Goal: Obtain resource: Download file/media

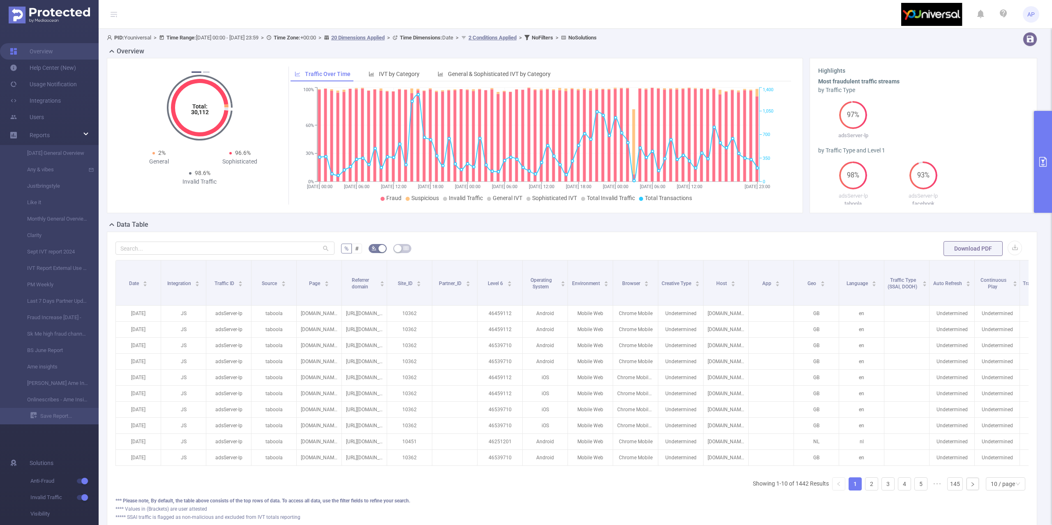
click at [1039, 150] on button "primary" at bounding box center [1043, 162] width 18 height 102
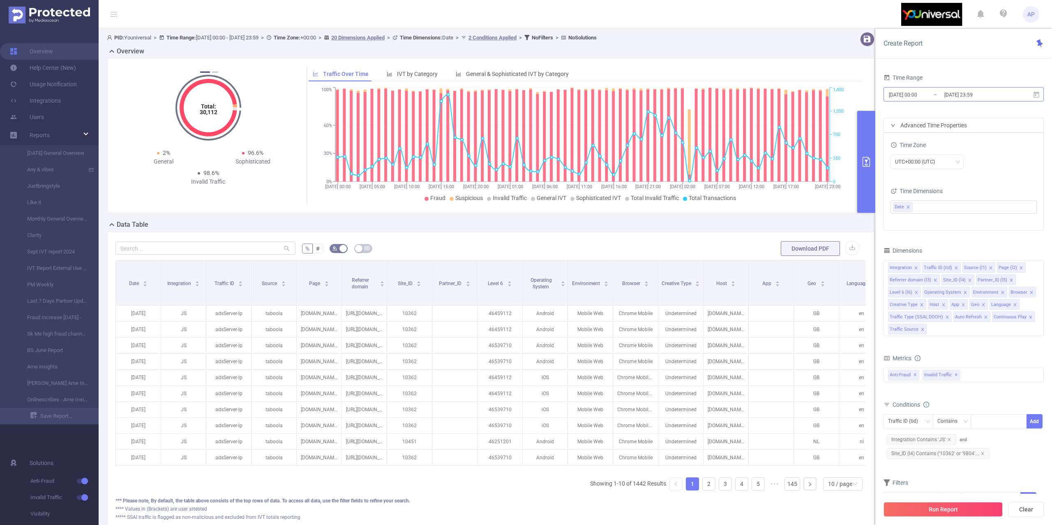
click at [965, 96] on input "[DATE] 23:59" at bounding box center [976, 94] width 67 height 11
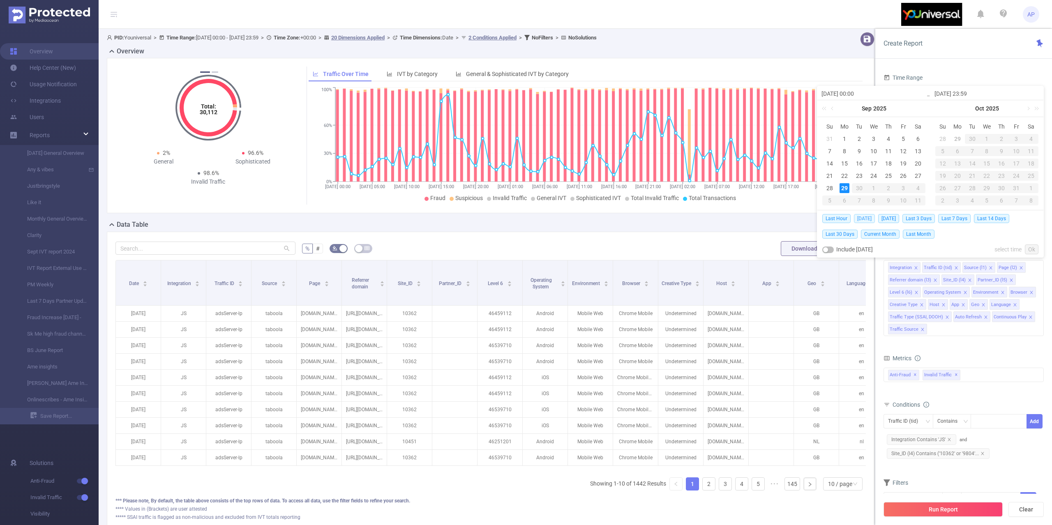
click at [862, 217] on span "[DATE]" at bounding box center [864, 218] width 21 height 9
type input "[DATE] 00:00"
type input "[DATE] 23:59"
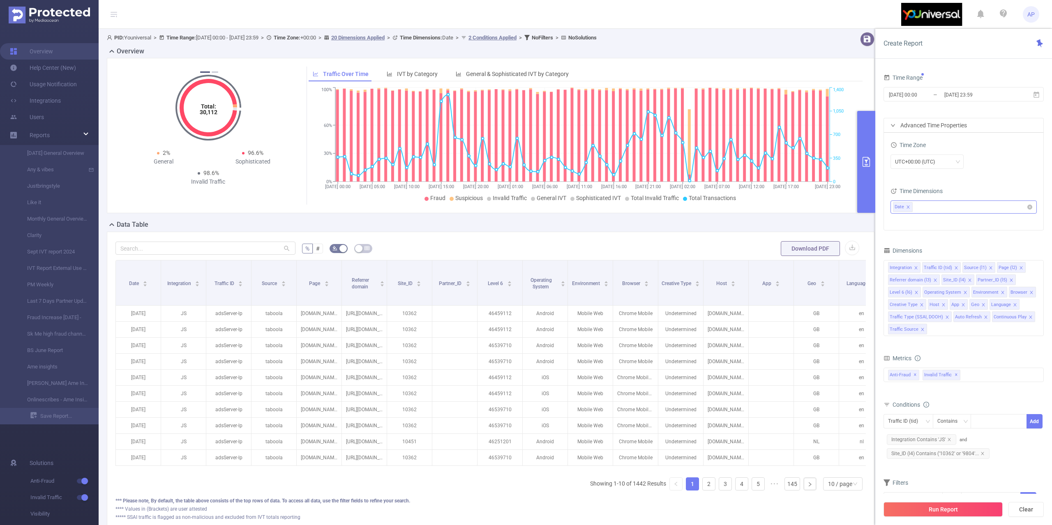
click at [915, 209] on input "filter select" at bounding box center [914, 207] width 1 height 10
click at [916, 255] on span "Time Properties" at bounding box center [932, 251] width 40 height 7
click at [965, 207] on icon "icon: close" at bounding box center [965, 206] width 3 height 3
click at [993, 179] on div "Time Zone UTC+00:00 (UTC) Time Dimensions Date Hour" at bounding box center [963, 181] width 159 height 97
click at [925, 504] on button "Run Report" at bounding box center [942, 509] width 119 height 15
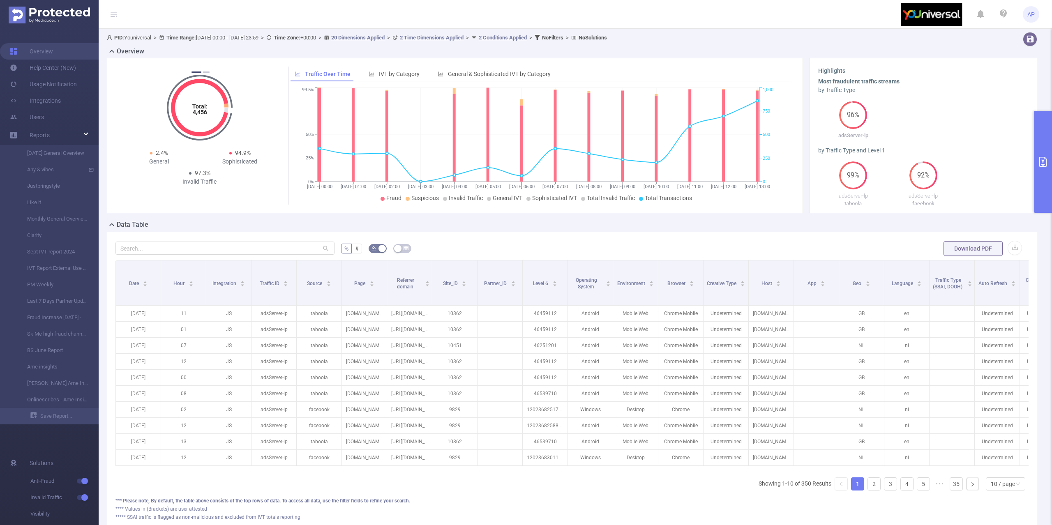
click at [1050, 124] on button "primary" at bounding box center [1043, 162] width 18 height 102
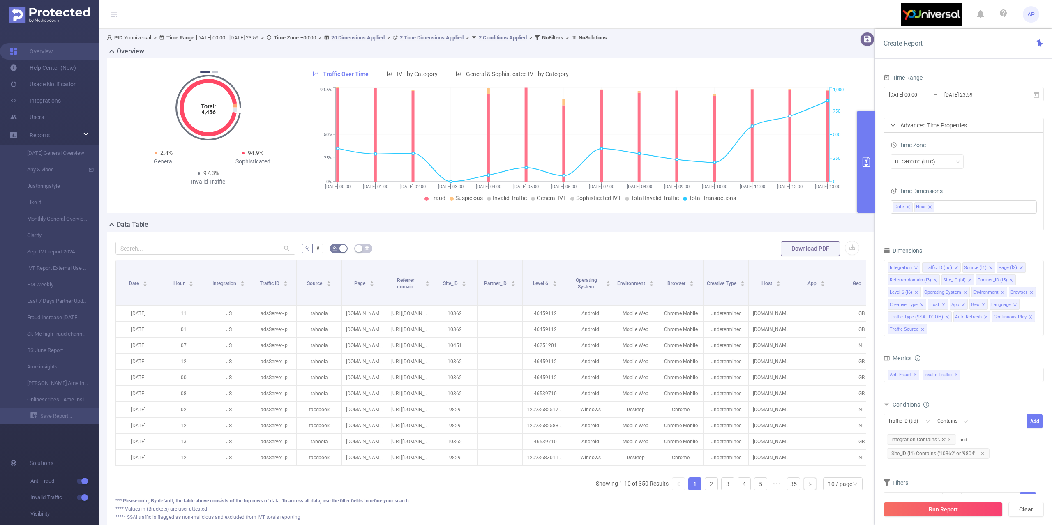
click at [996, 102] on div "[DATE] 00:00 _ [DATE] 23:59" at bounding box center [963, 94] width 160 height 19
click at [1007, 98] on input "[DATE] 23:59" at bounding box center [976, 94] width 67 height 11
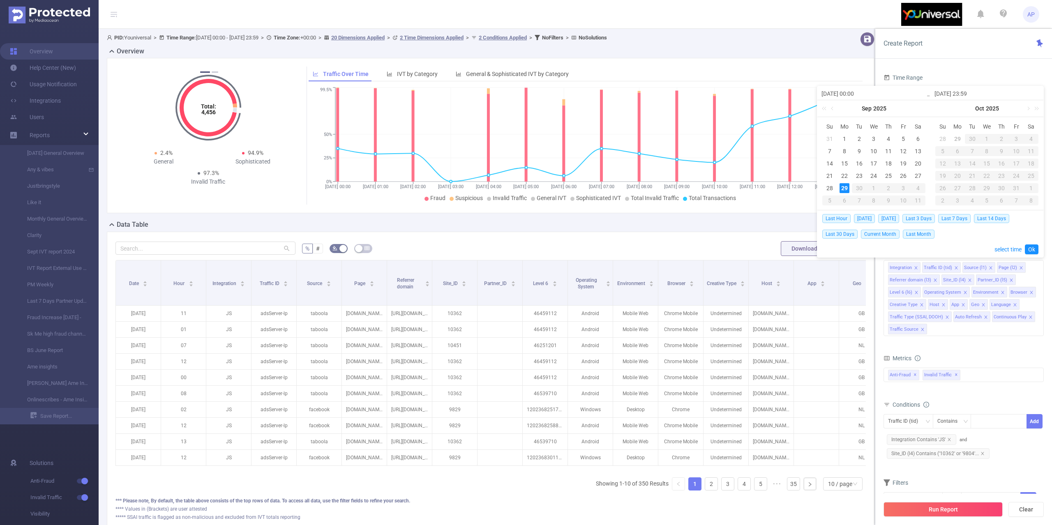
click at [984, 71] on div "Time Range [DATE] 00:00 _ [DATE] 23:59 Advanced Time Properties Time Zone UTC+0…" at bounding box center [963, 302] width 177 height 476
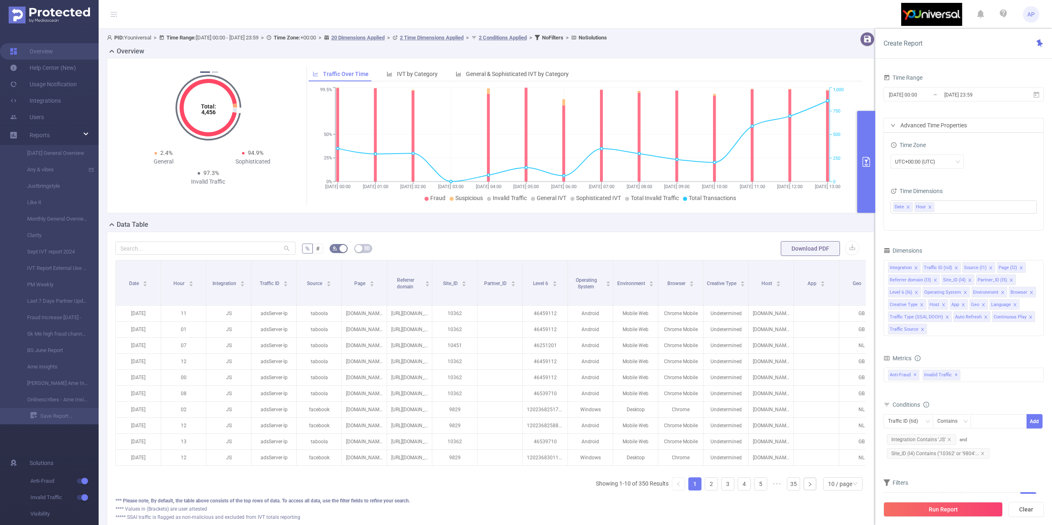
click at [949, 118] on div "Advanced Time Properties" at bounding box center [963, 125] width 159 height 14
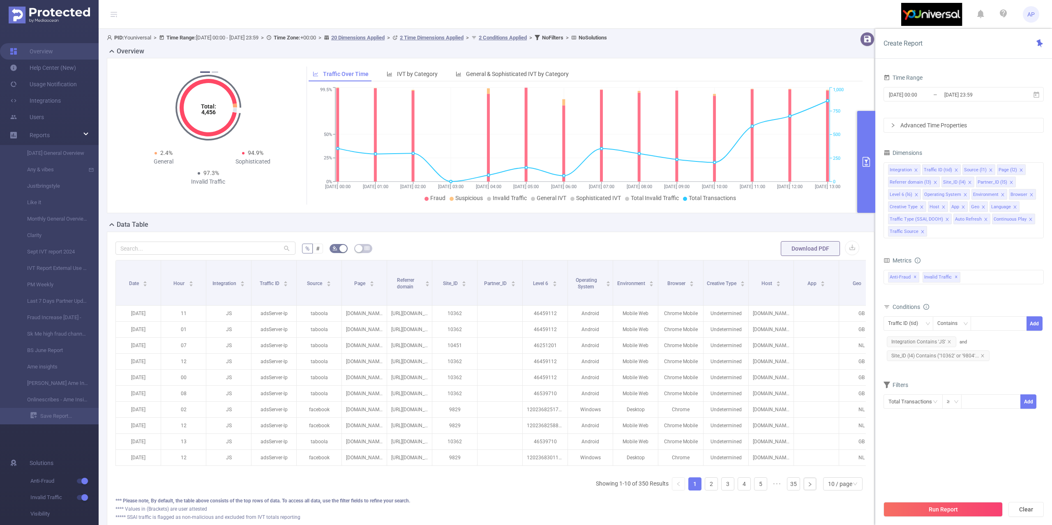
click at [949, 118] on div "Advanced Time Properties" at bounding box center [963, 125] width 159 height 14
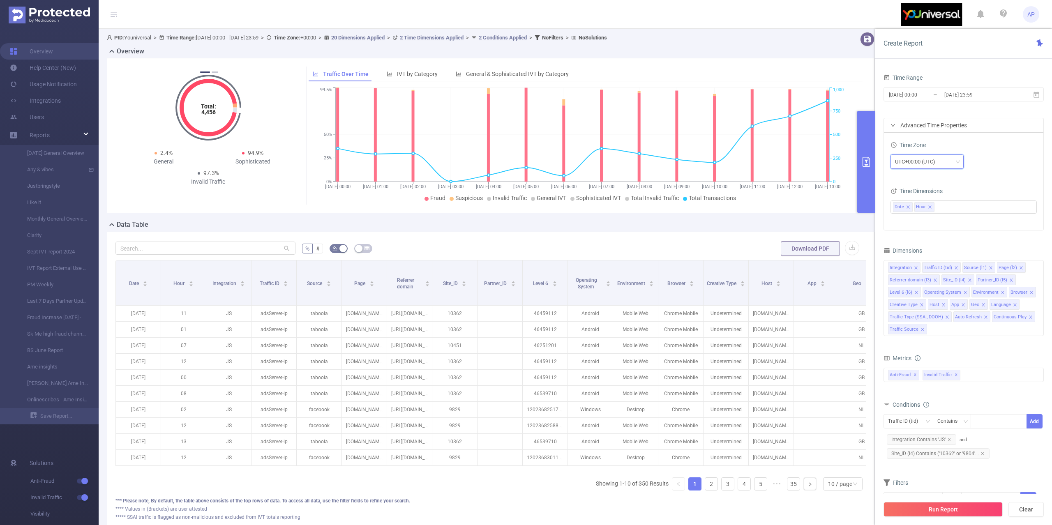
click at [926, 154] on div "UTC+00:00 (UTC)" at bounding box center [926, 161] width 73 height 14
click at [921, 238] on li "UTC+02:00" at bounding box center [926, 243] width 73 height 13
click at [903, 503] on button "Run Report" at bounding box center [942, 509] width 119 height 15
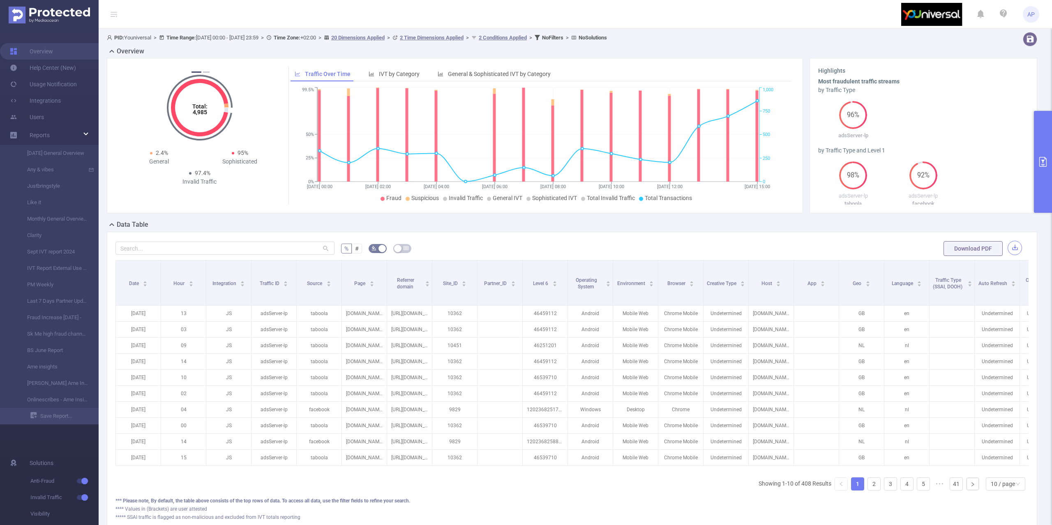
click at [1008, 250] on button "button" at bounding box center [1014, 248] width 14 height 14
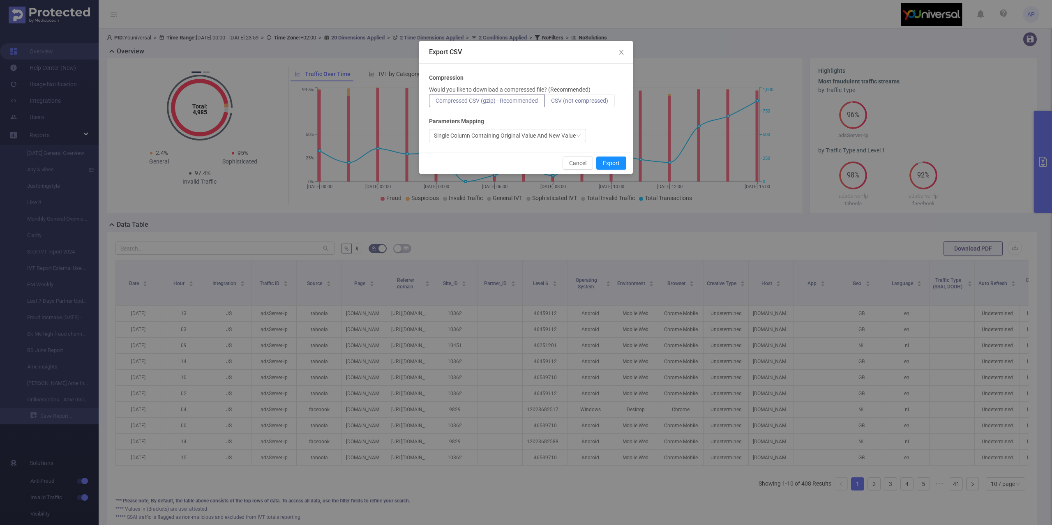
click at [576, 105] on label "CSV (not compressed)" at bounding box center [579, 100] width 70 height 13
click at [551, 103] on input "CSV (not compressed)" at bounding box center [551, 103] width 0 height 0
click at [617, 163] on button "Export" at bounding box center [611, 163] width 30 height 13
